Goal: Information Seeking & Learning: Learn about a topic

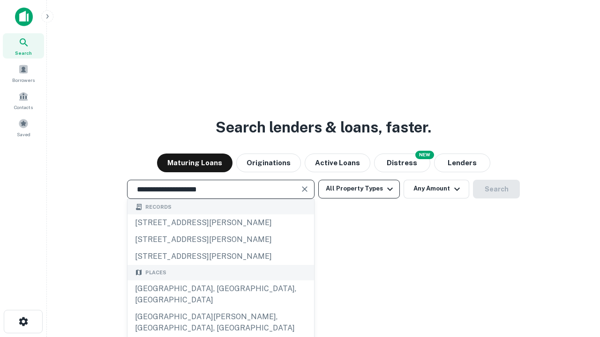
click at [220, 309] on div "[GEOGRAPHIC_DATA], [GEOGRAPHIC_DATA], [GEOGRAPHIC_DATA]" at bounding box center [220, 295] width 186 height 28
click at [359, 189] on button "All Property Types" at bounding box center [359, 189] width 82 height 19
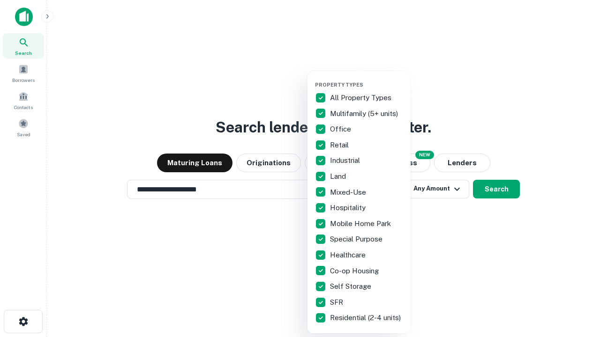
type input "**********"
click at [366, 79] on button "button" at bounding box center [366, 79] width 103 height 0
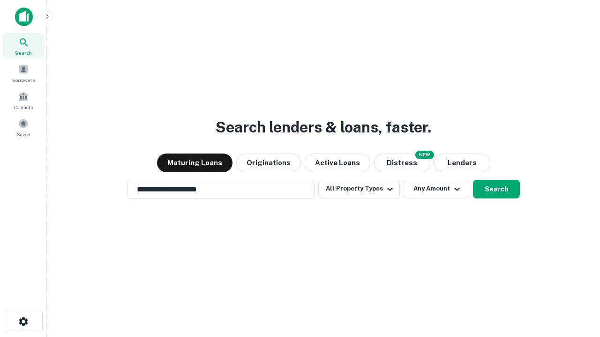
scroll to position [6, 113]
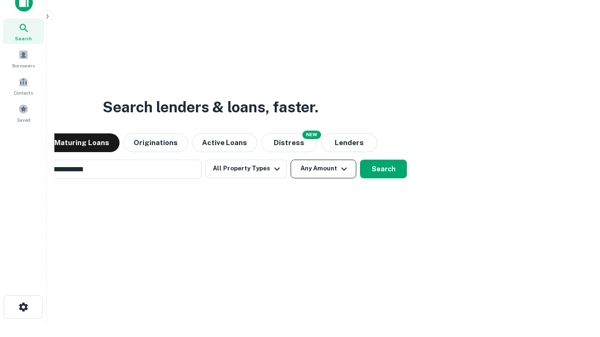
click at [290, 160] on button "Any Amount" at bounding box center [323, 169] width 66 height 19
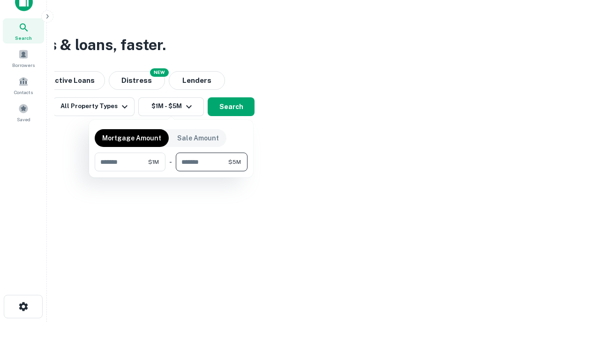
type input "*******"
click at [171, 171] on button "button" at bounding box center [171, 171] width 153 height 0
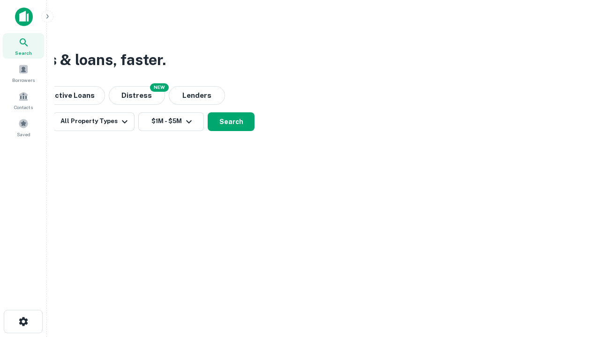
scroll to position [0, 0]
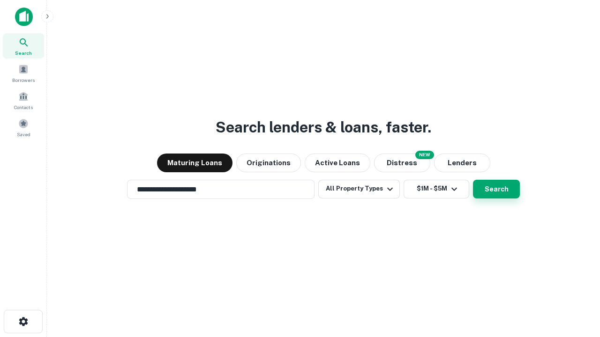
click at [473, 180] on button "Search" at bounding box center [496, 189] width 47 height 19
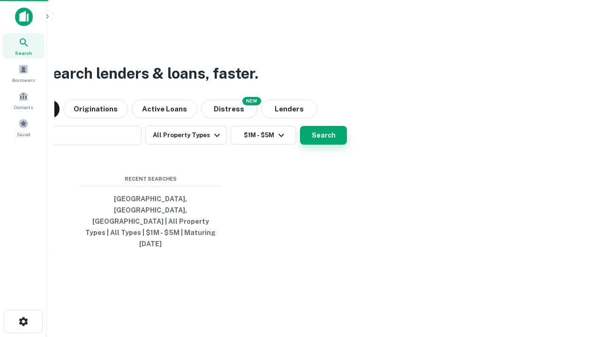
scroll to position [15, 0]
